Goal: Check status

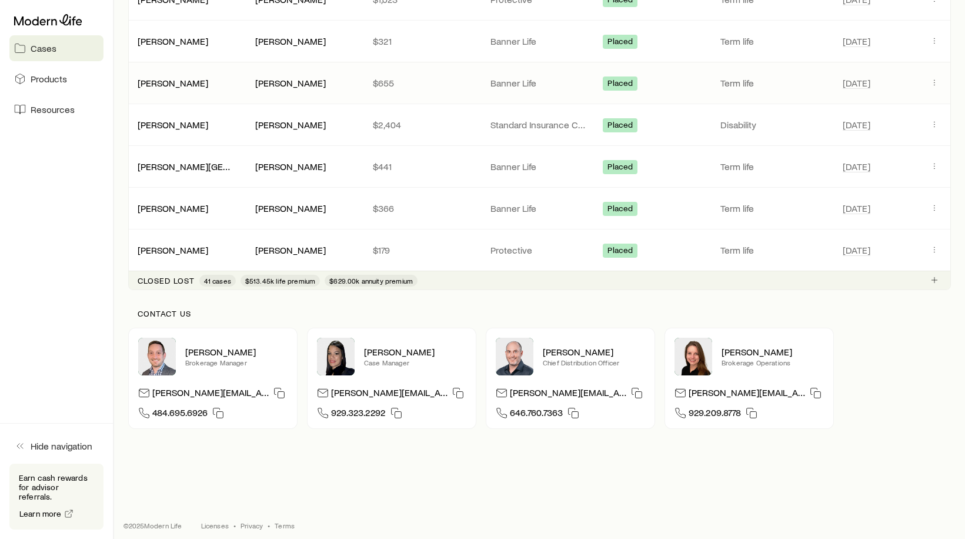
scroll to position [571, 0]
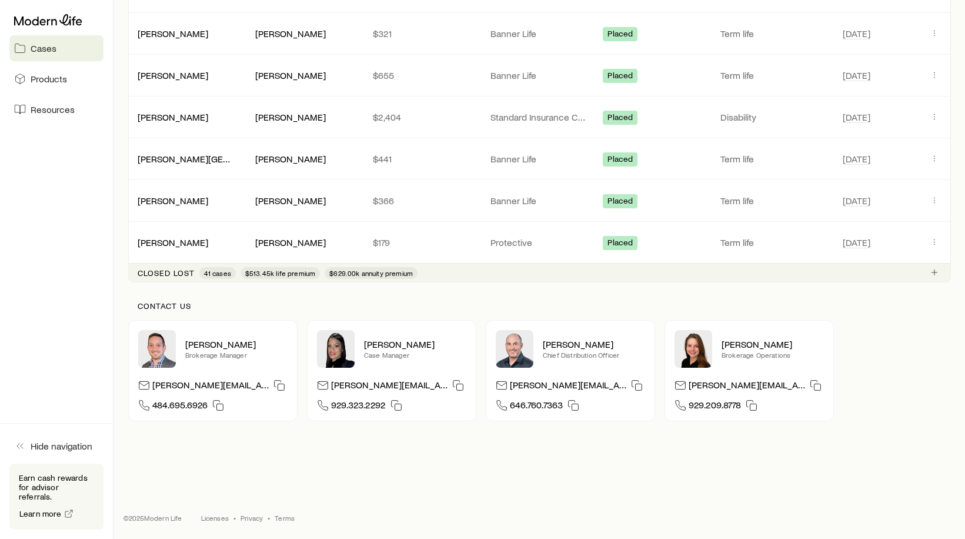
click at [218, 273] on span "41 cases" at bounding box center [217, 272] width 27 height 9
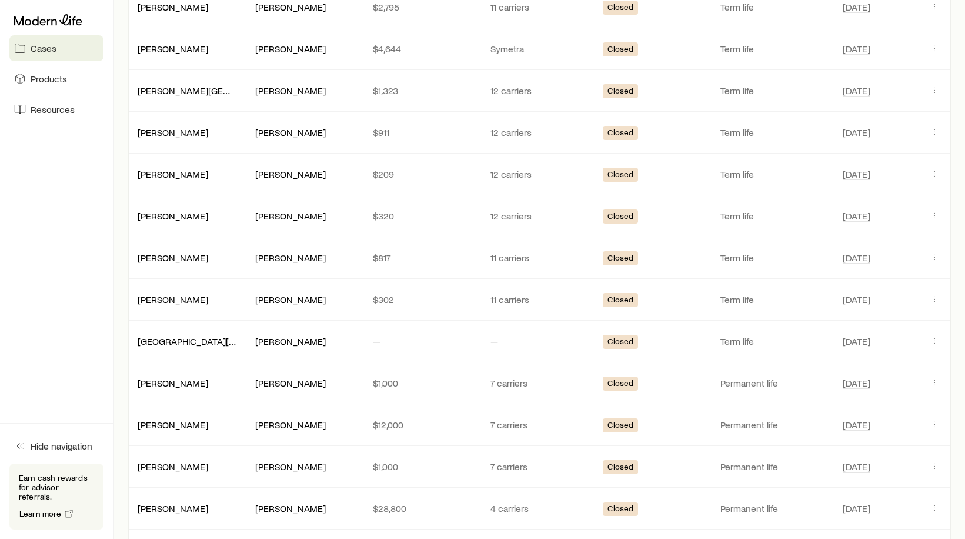
scroll to position [1218, 0]
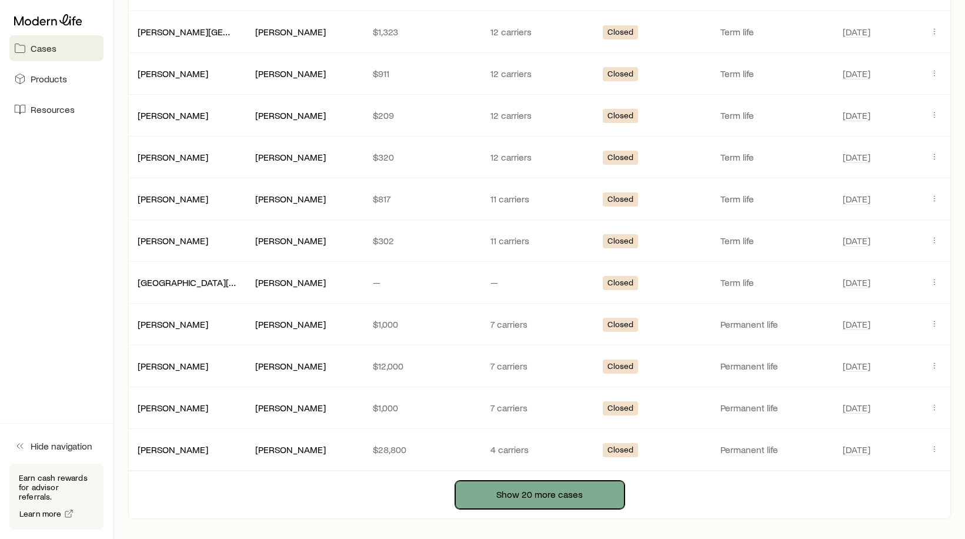
click at [541, 490] on button "Show 20 more cases" at bounding box center [539, 494] width 169 height 28
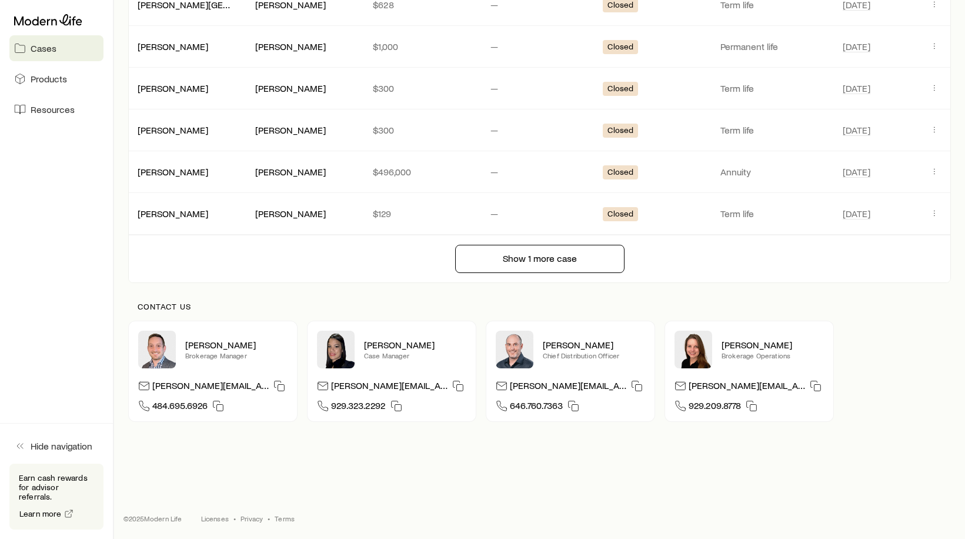
scroll to position [2290, 0]
click at [144, 386] on icon at bounding box center [144, 385] width 12 height 12
click at [342, 282] on div "Contact us [PERSON_NAME] Brokerage Manager [PERSON_NAME][EMAIL_ADDRESS][DOMAIN_…" at bounding box center [539, 361] width 823 height 158
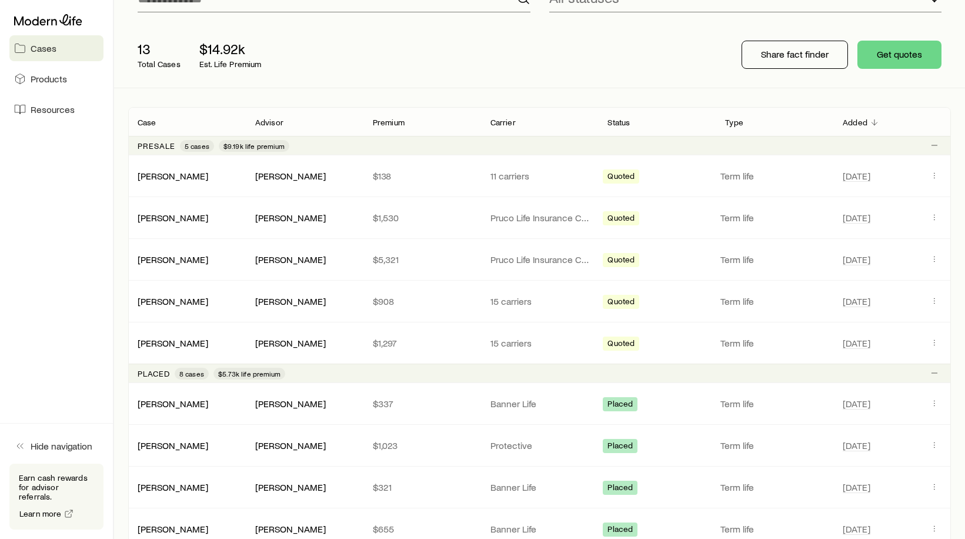
scroll to position [176, 0]
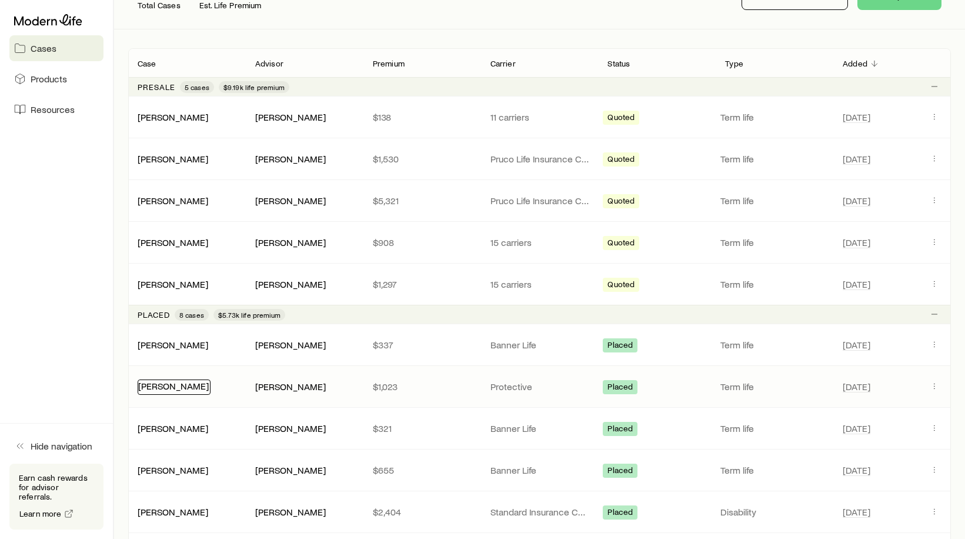
click at [178, 387] on link "[PERSON_NAME]" at bounding box center [173, 385] width 71 height 11
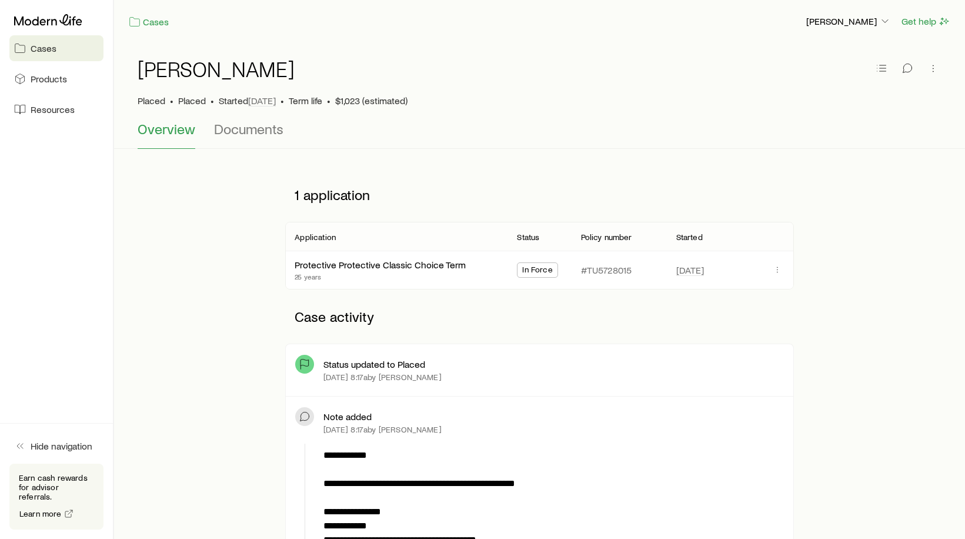
click at [608, 273] on p "#TU5728015" at bounding box center [606, 270] width 51 height 12
copy p "TU5728015"
click at [343, 35] on div "Cases [PERSON_NAME] Get help" at bounding box center [539, 21] width 851 height 43
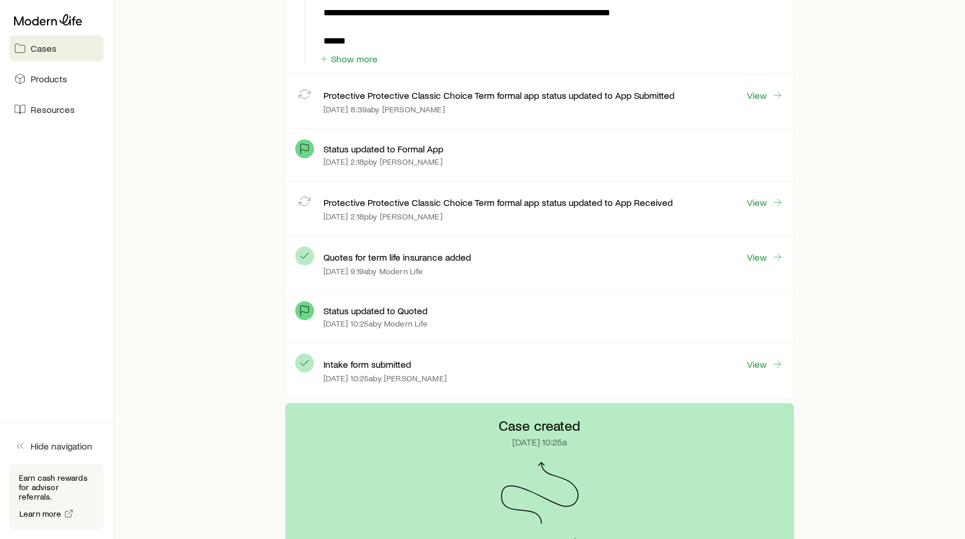
scroll to position [3176, 0]
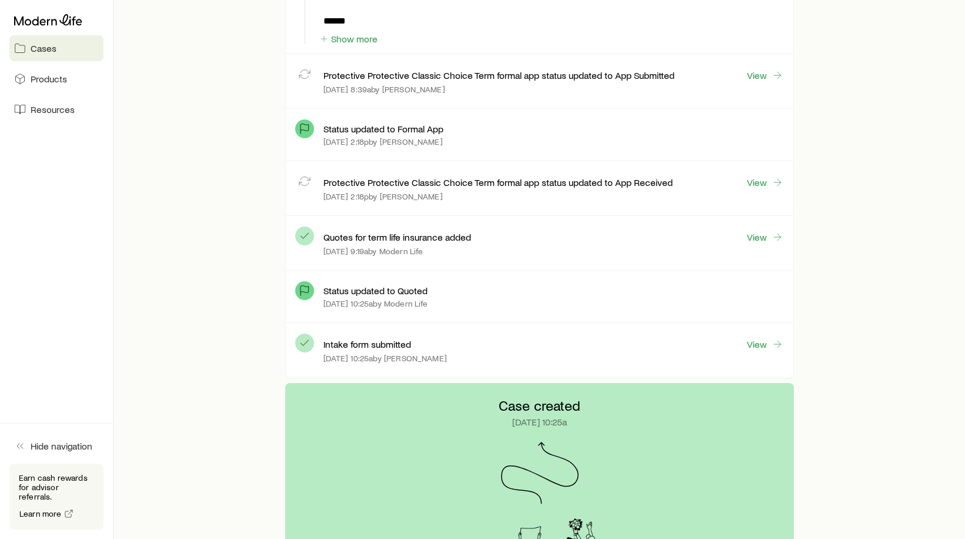
click at [482, 207] on div "Protective Protective Classic Choice Term formal app status updated to App Rece…" at bounding box center [539, 188] width 507 height 55
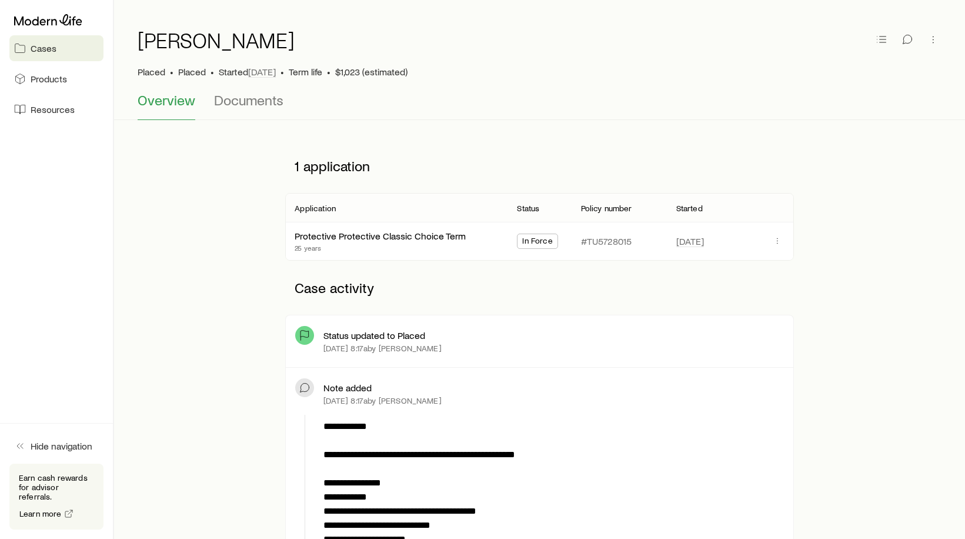
scroll to position [0, 0]
